Goal: Transaction & Acquisition: Book appointment/travel/reservation

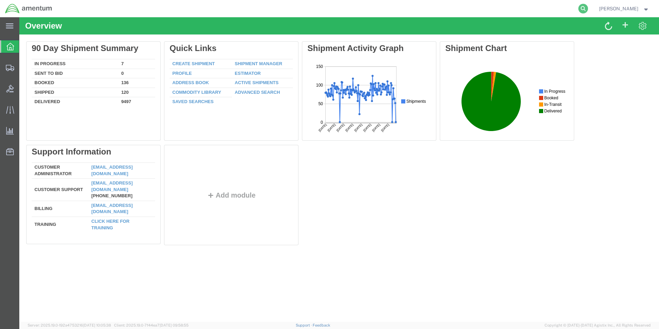
click at [588, 9] on icon at bounding box center [583, 9] width 10 height 10
paste input "392421006084"
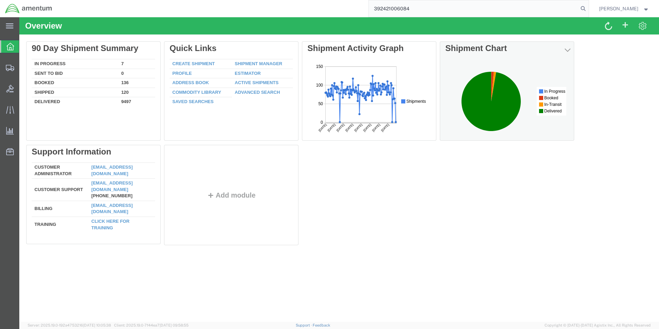
type input "392421006084"
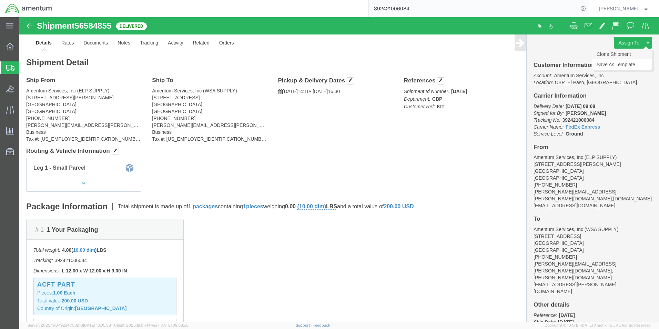
click link "Clone Shipment"
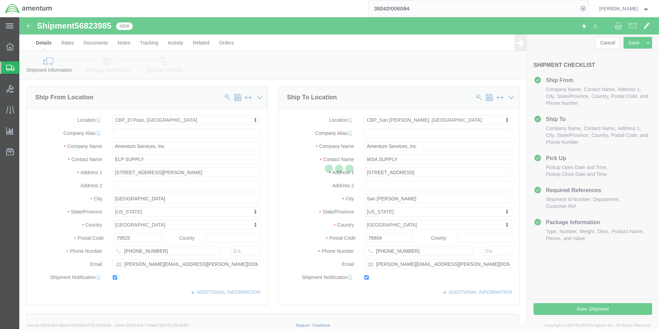
select select "49939"
select select "49914"
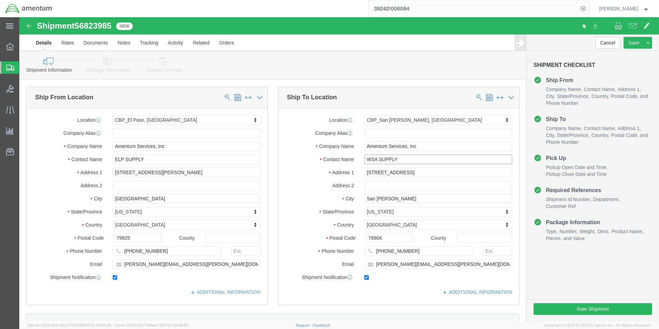
click input "WSA SUPPLY"
type input "W"
type input "[PERSON_NAME]"
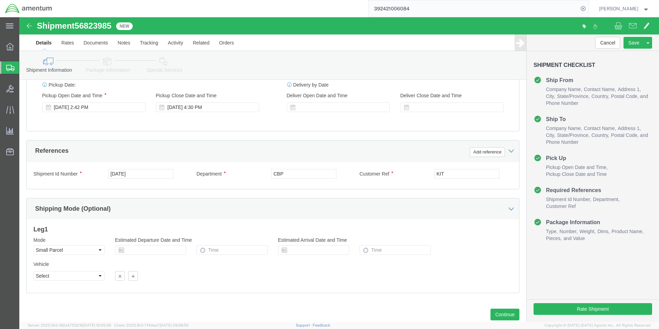
scroll to position [241, 0]
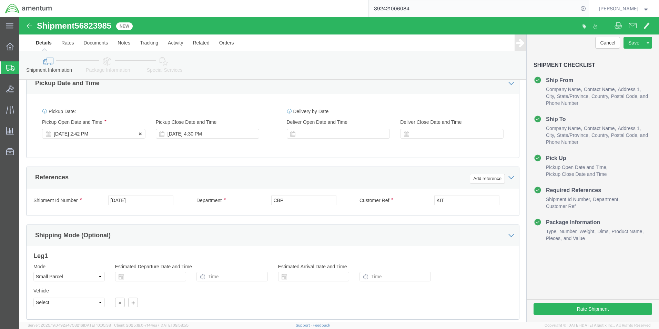
click div "[DATE] 2:42 PM"
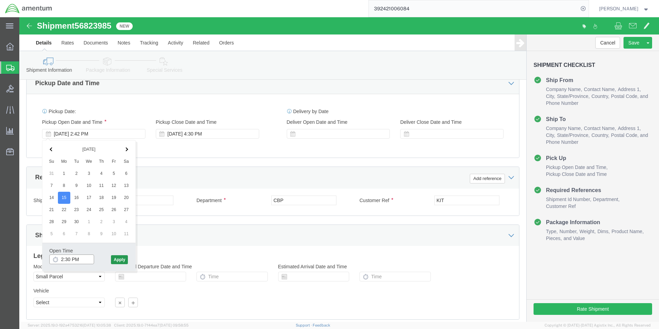
type input "2:30 PM"
click button "Apply"
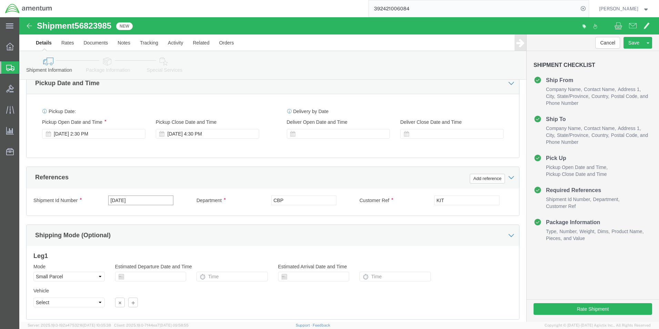
drag, startPoint x: 124, startPoint y: 184, endPoint x: 85, endPoint y: 183, distance: 39.0
click div "Shipment Id Number [DATE]"
type input "9/15"
click input "KIT"
type input "K"
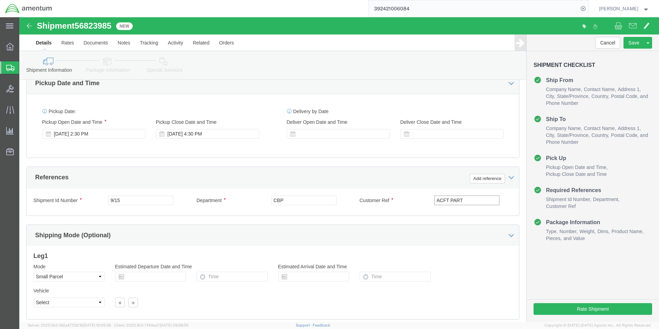
scroll to position [287, 0]
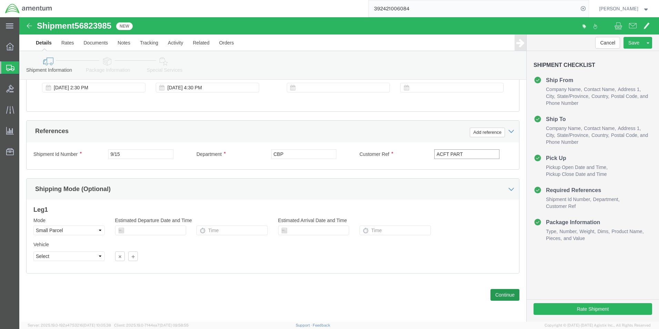
type input "ACFT PART"
click button "Continue"
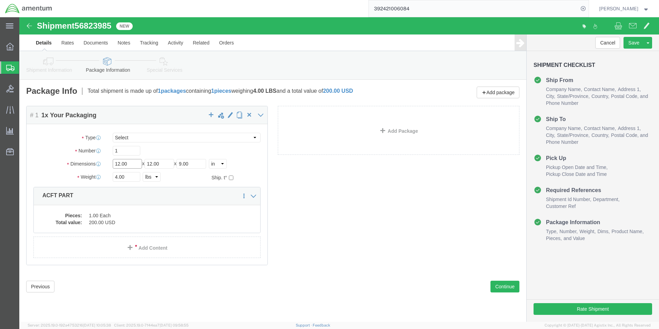
click input "12.00"
type input "24.00"
type input "6"
click input "12.00"
type input "6.00"
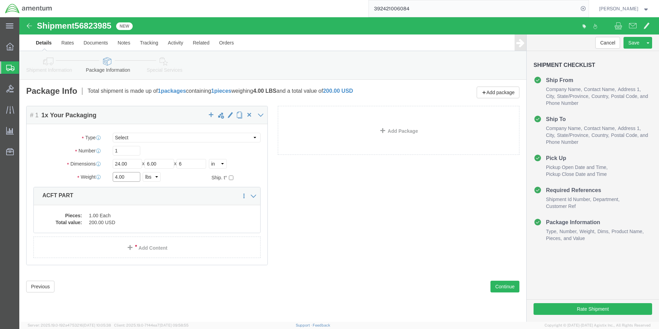
click input "4.00"
type input "2.00"
click dd "200.00 USD"
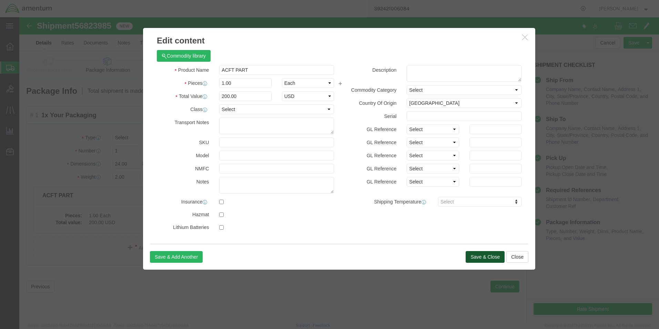
click button "Save & Close"
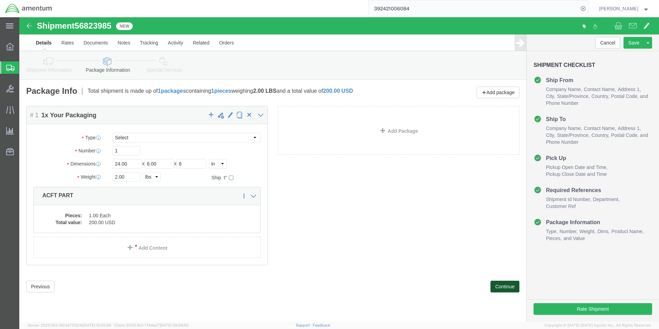
click button "Continue"
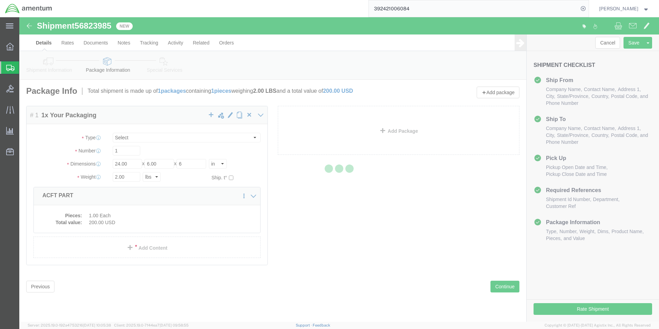
select select
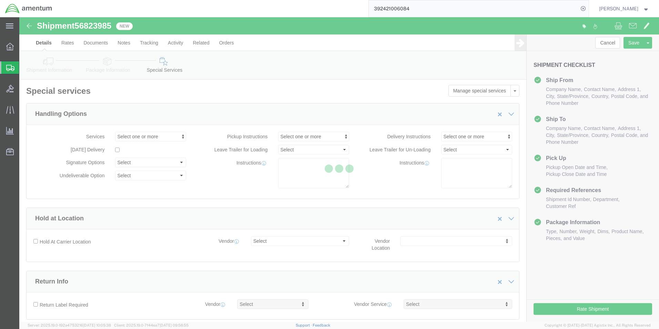
select select "COSTCENTER"
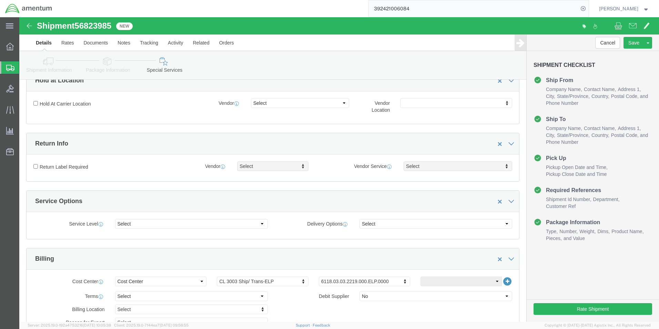
scroll to position [172, 0]
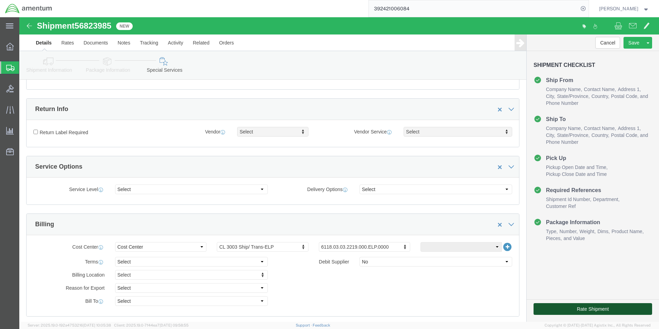
click button "Rate Shipment"
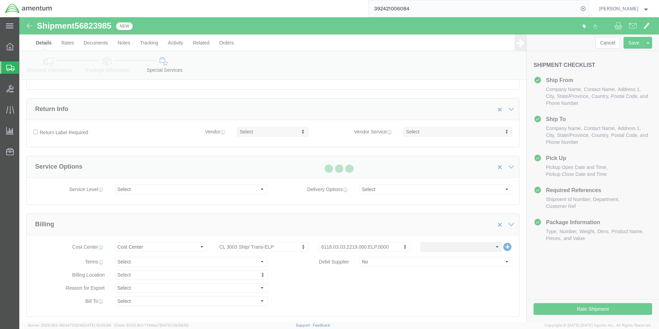
scroll to position [1, 0]
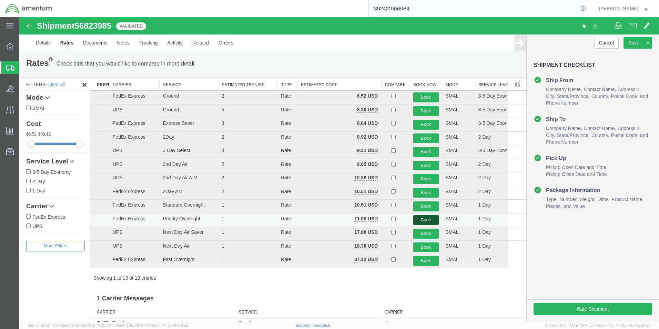
click at [421, 219] on button "Book" at bounding box center [426, 220] width 26 height 10
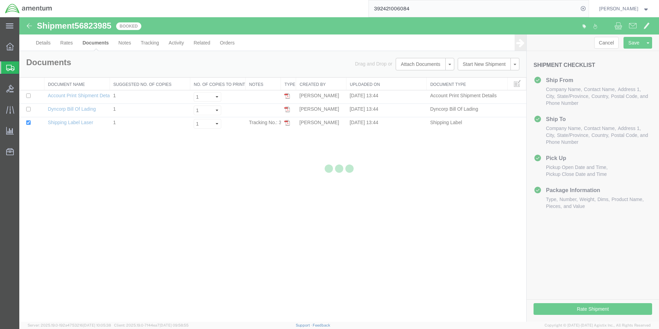
scroll to position [0, 0]
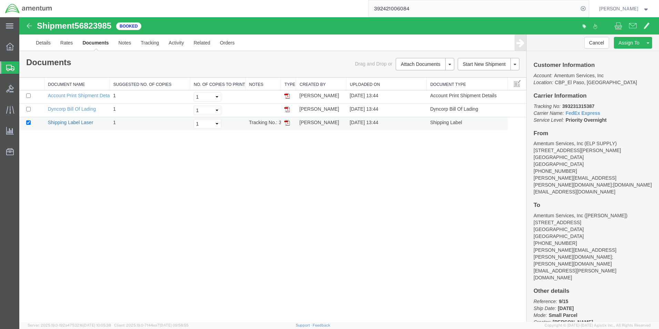
click at [75, 122] on link "Shipping Label Laser" at bounding box center [70, 123] width 45 height 6
click at [44, 41] on link "Details" at bounding box center [43, 42] width 24 height 17
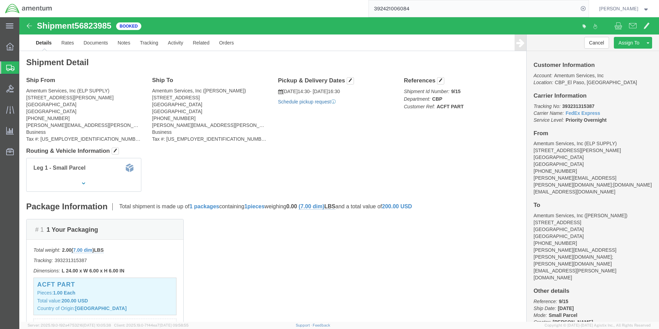
click link "Schedule pickup request"
